Goal: Task Accomplishment & Management: Use online tool/utility

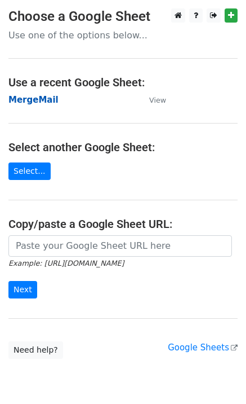
click at [46, 104] on strong "MergeMail" at bounding box center [33, 100] width 50 height 10
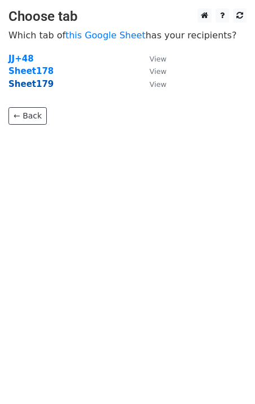
click at [34, 86] on strong "Sheet179" at bounding box center [30, 84] width 45 height 10
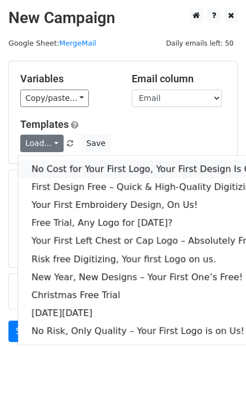
click at [56, 174] on link "No Cost for Your First Logo, Your First Design Is On Us!" at bounding box center [153, 169] width 271 height 18
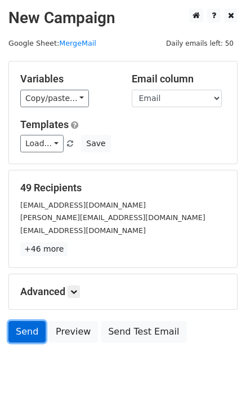
click at [19, 335] on link "Send" at bounding box center [26, 331] width 37 height 21
click at [29, 334] on link "Send" at bounding box center [26, 331] width 37 height 21
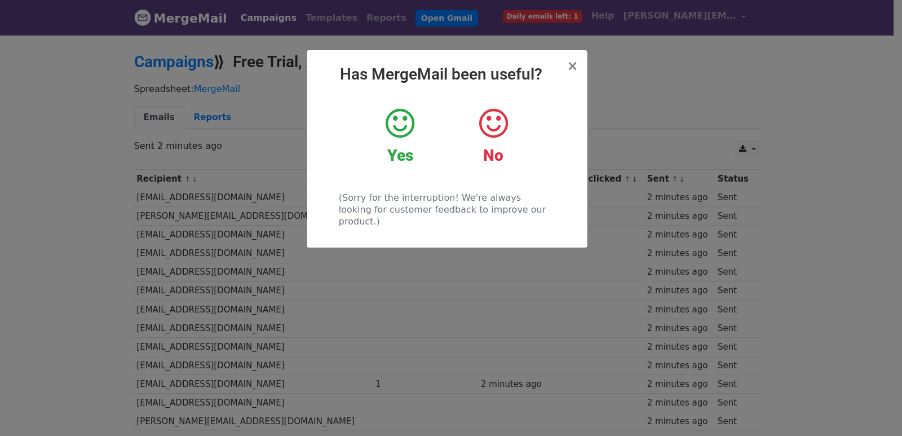
click at [414, 329] on div "× Has MergeMail been useful? Yes No (Sorry for the interruption! We're always l…" at bounding box center [451, 235] width 902 height 402
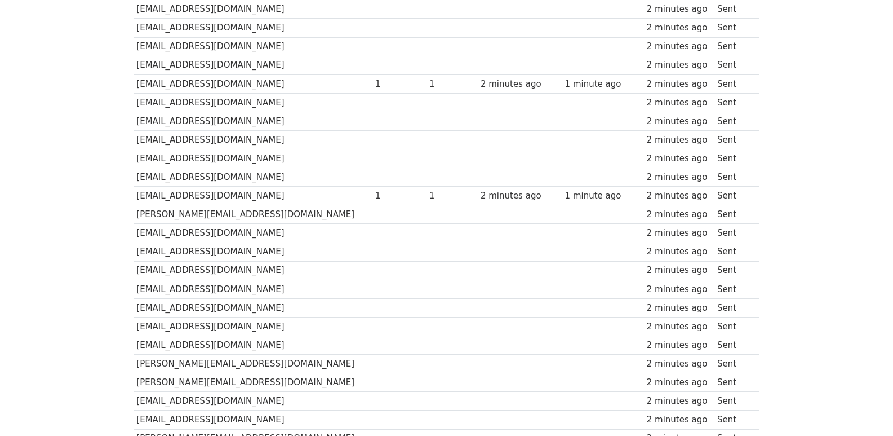
scroll to position [766, 0]
